Goal: Information Seeking & Learning: Learn about a topic

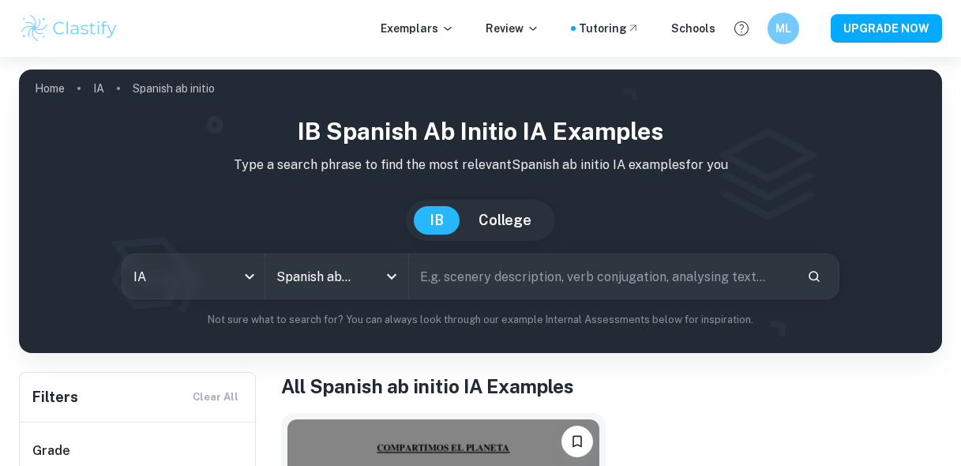
scroll to position [305, 0]
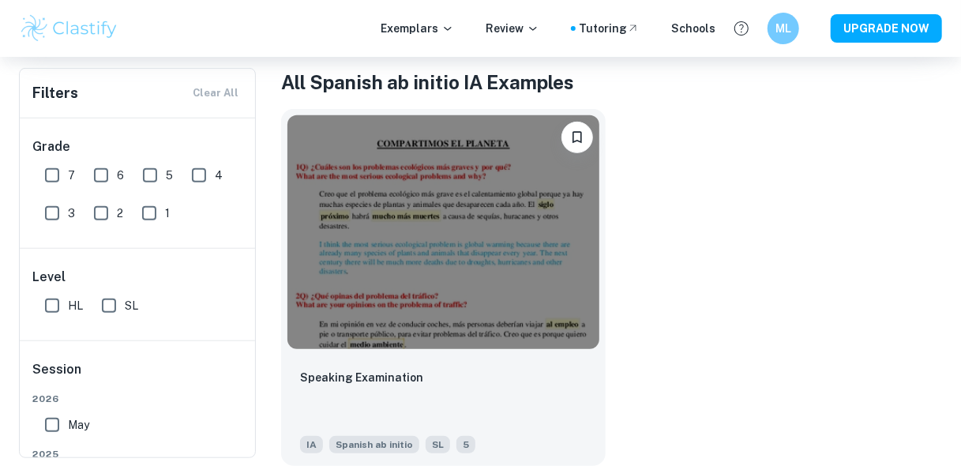
click at [444, 234] on img at bounding box center [443, 232] width 312 height 234
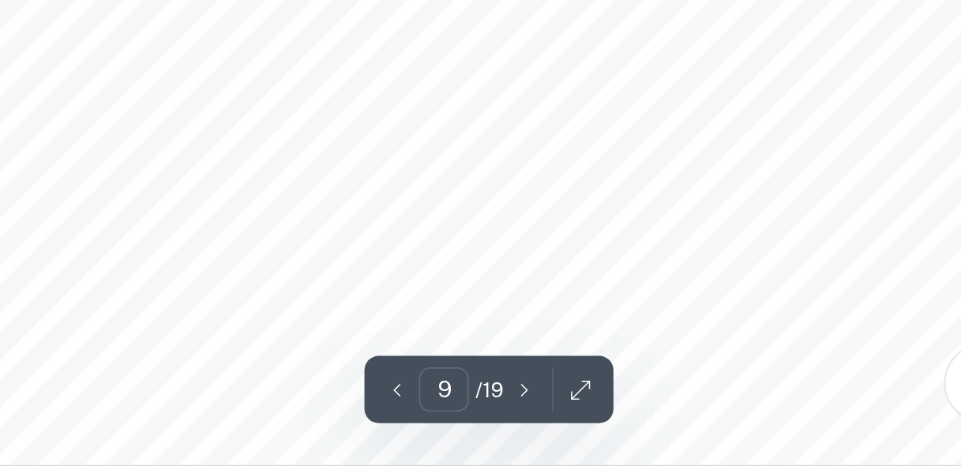
scroll to position [7382, 0]
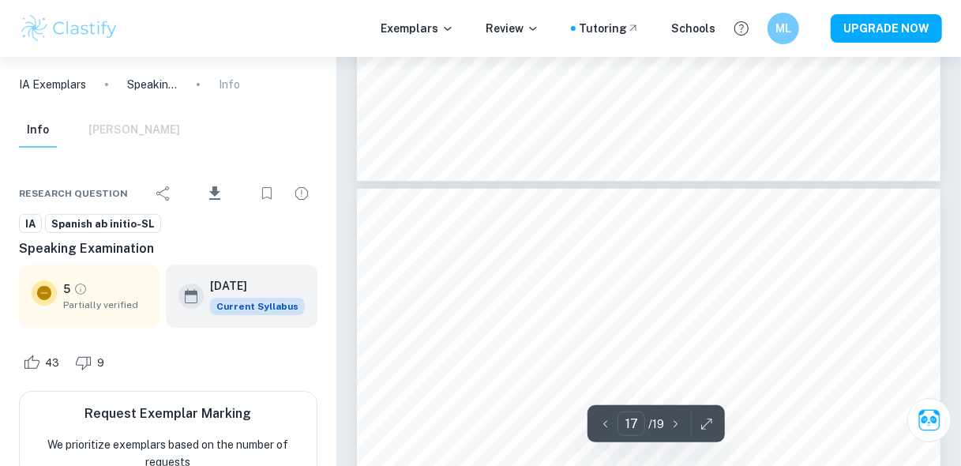
type input "18"
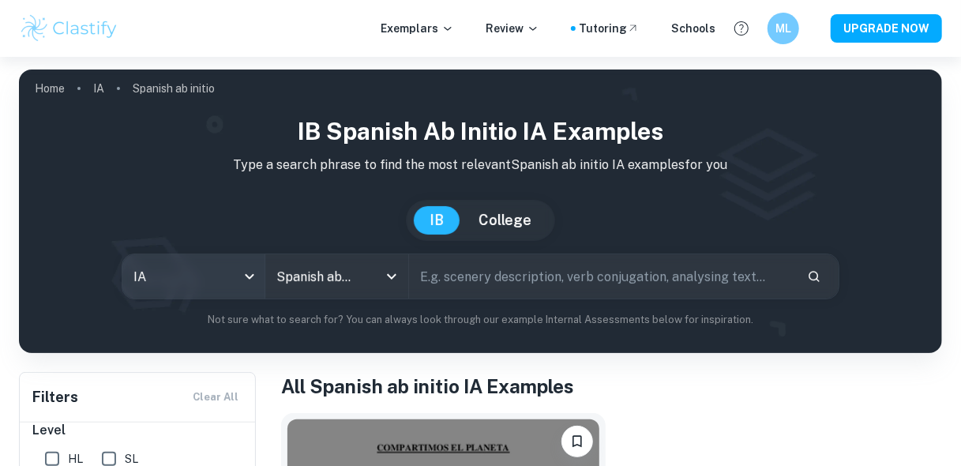
click at [247, 275] on body "We value your privacy We use cookies to enhance your browsing experience, serve…" at bounding box center [480, 290] width 961 height 466
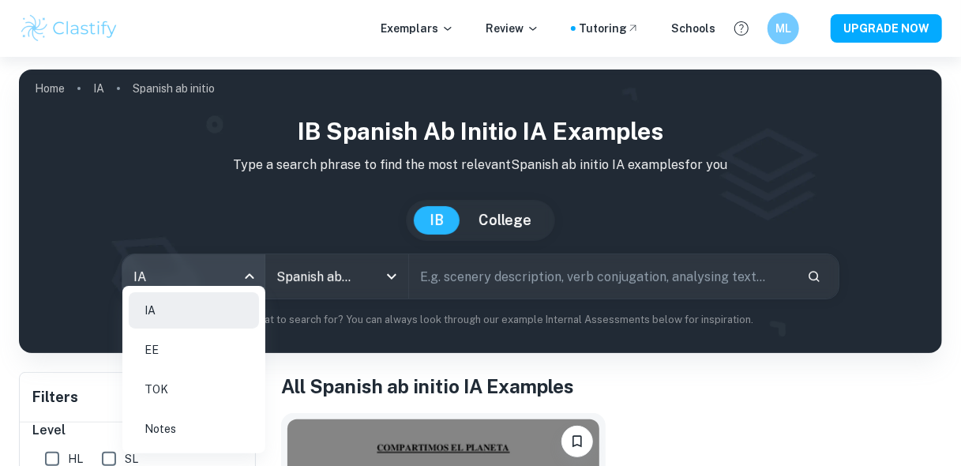
click at [243, 271] on div at bounding box center [480, 233] width 961 height 466
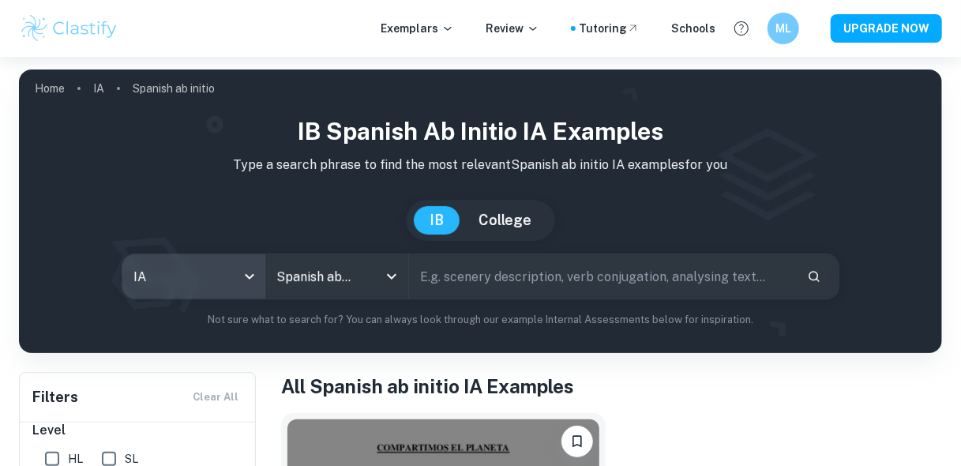
click at [454, 279] on input "text" at bounding box center [602, 276] width 386 height 44
